Goal: Check status: Check status

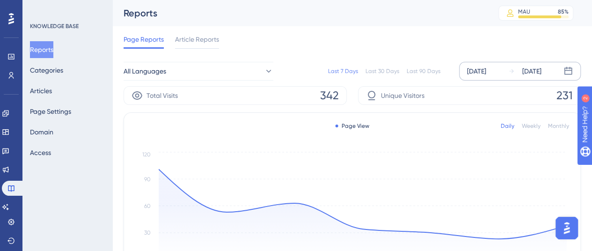
click at [486, 71] on div "[DATE]" at bounding box center [476, 71] width 19 height 11
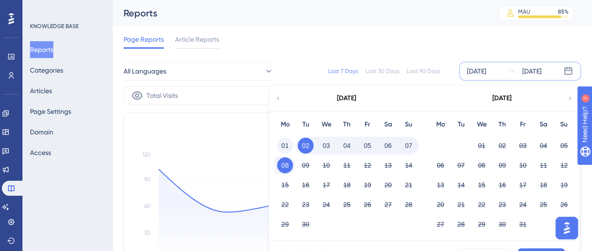
click at [278, 144] on button "01" at bounding box center [285, 146] width 16 height 16
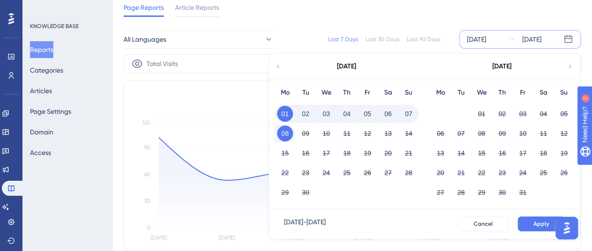
scroll to position [47, 0]
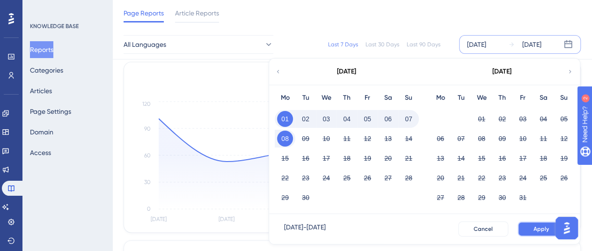
click at [535, 227] on span "Apply" at bounding box center [541, 228] width 15 height 7
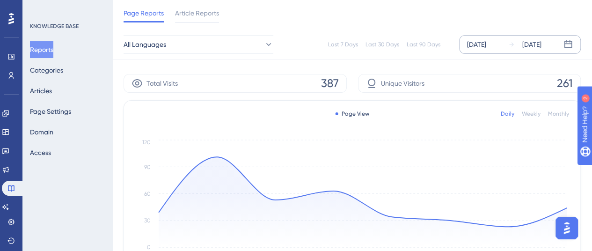
scroll to position [0, 0]
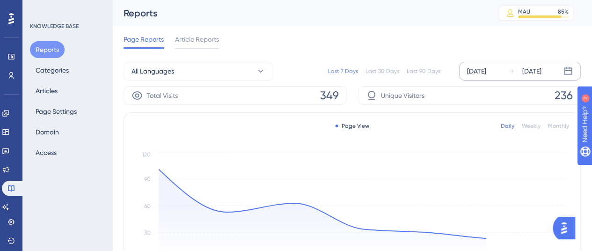
click at [496, 62] on div "[DATE] [DATE]" at bounding box center [520, 71] width 122 height 19
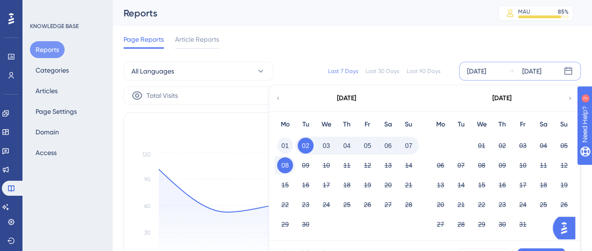
click at [284, 148] on button "01" at bounding box center [285, 146] width 16 height 16
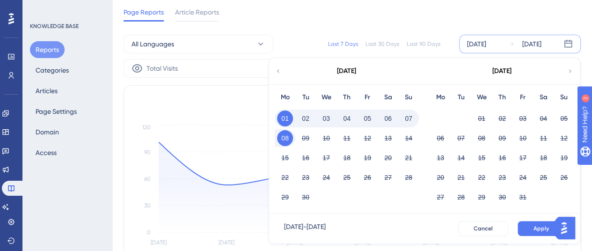
scroll to position [47, 0]
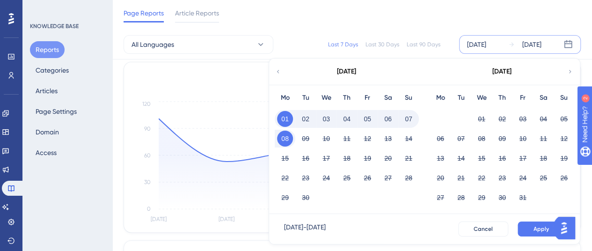
click at [536, 233] on button "Apply" at bounding box center [541, 228] width 47 height 15
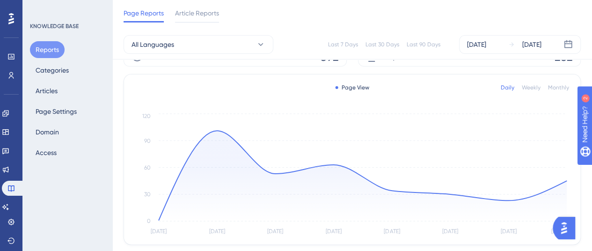
scroll to position [0, 0]
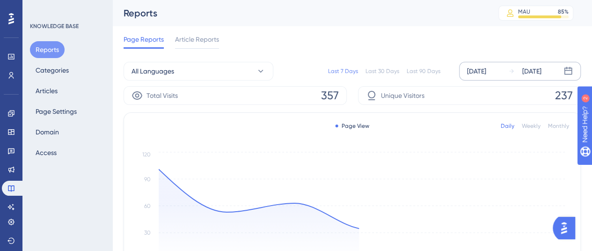
drag, startPoint x: 483, startPoint y: 71, endPoint x: 477, endPoint y: 70, distance: 6.1
click at [483, 71] on div "[DATE]" at bounding box center [476, 71] width 19 height 11
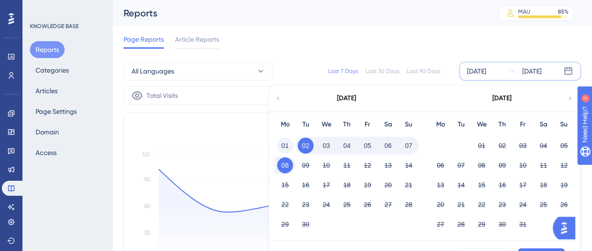
click at [290, 144] on button "01" at bounding box center [285, 146] width 16 height 16
click at [525, 251] on button "Apply" at bounding box center [541, 255] width 47 height 15
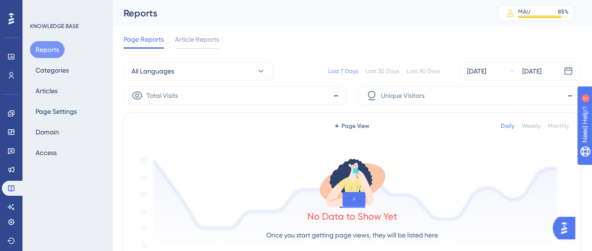
drag, startPoint x: 484, startPoint y: 69, endPoint x: 439, endPoint y: 68, distance: 45.4
click at [484, 69] on div "[DATE]" at bounding box center [476, 71] width 19 height 11
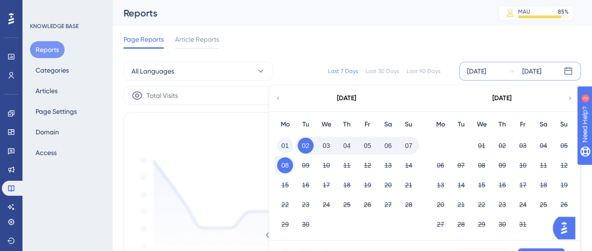
click at [283, 146] on button "01" at bounding box center [285, 146] width 16 height 16
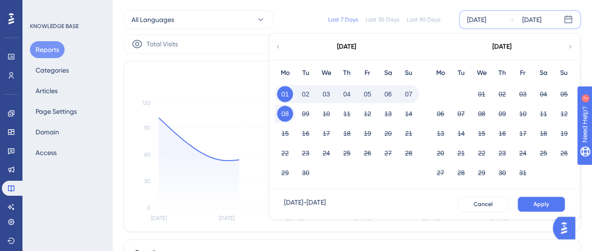
scroll to position [94, 0]
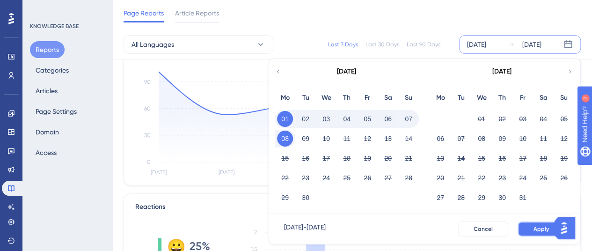
click at [538, 225] on span "Apply" at bounding box center [541, 228] width 15 height 7
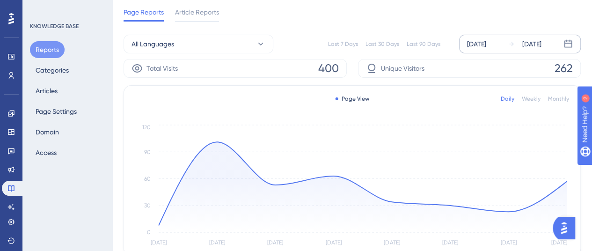
scroll to position [0, 0]
